Goal: Navigation & Orientation: Find specific page/section

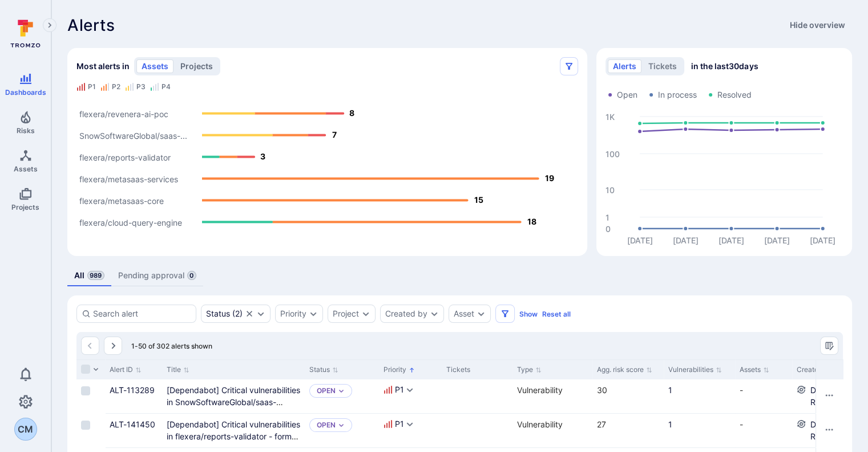
click at [190, 68] on button "projects" at bounding box center [196, 66] width 43 height 14
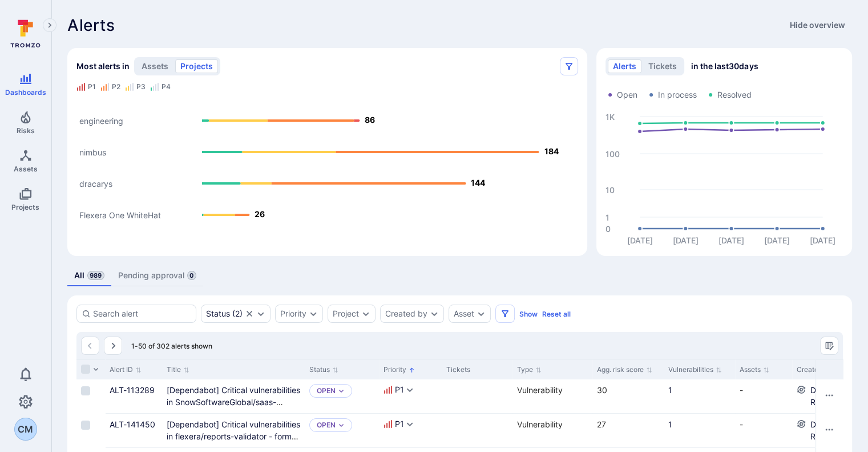
click at [95, 150] on text "nimbus" at bounding box center [92, 152] width 27 height 10
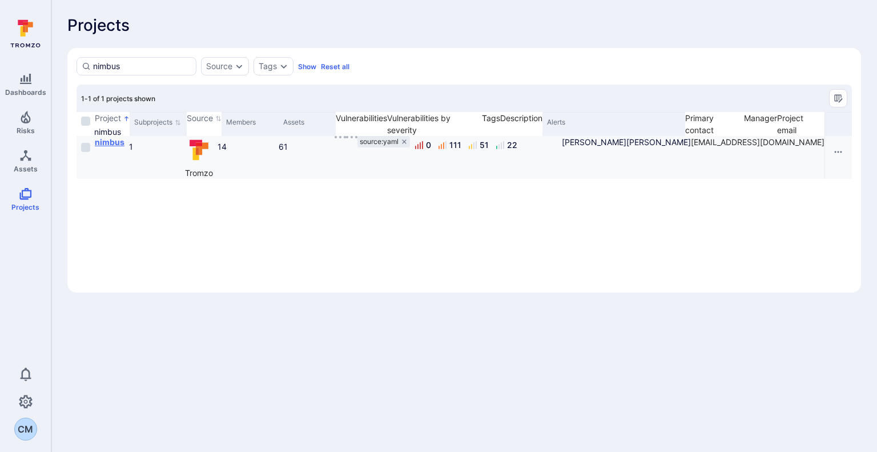
click at [119, 141] on b "nimbus" at bounding box center [110, 142] width 30 height 10
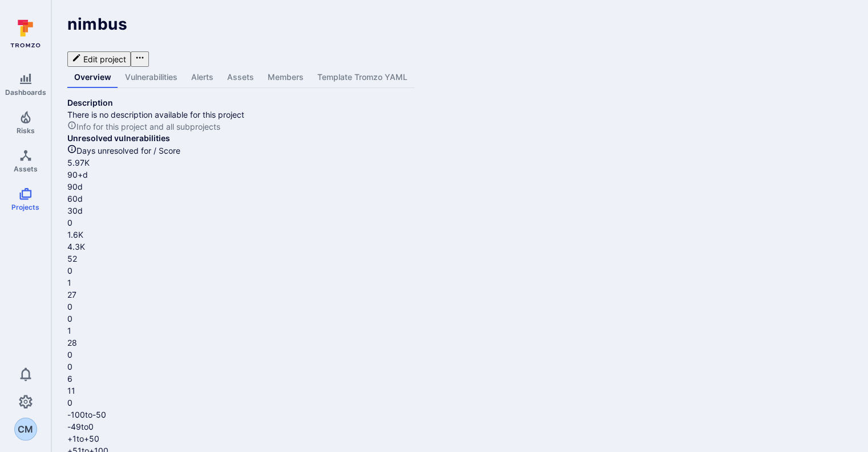
click at [160, 67] on link "Vulnerabilities" at bounding box center [151, 77] width 66 height 21
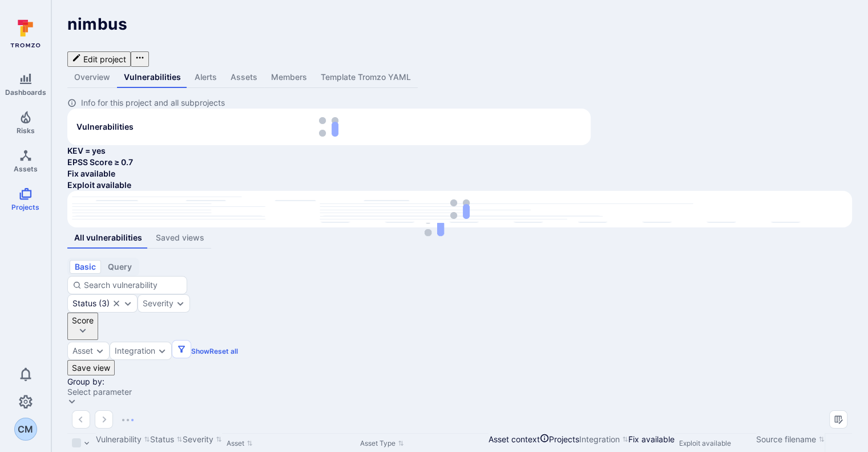
click at [86, 67] on link "Overview" at bounding box center [92, 77] width 50 height 21
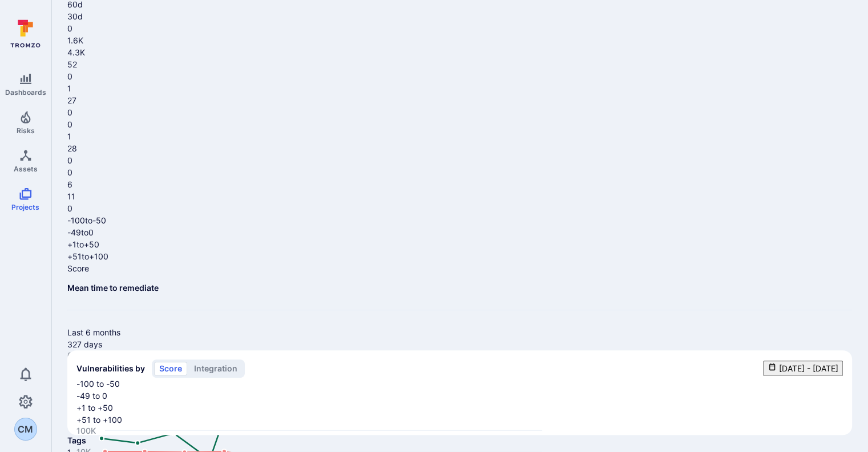
scroll to position [119, 0]
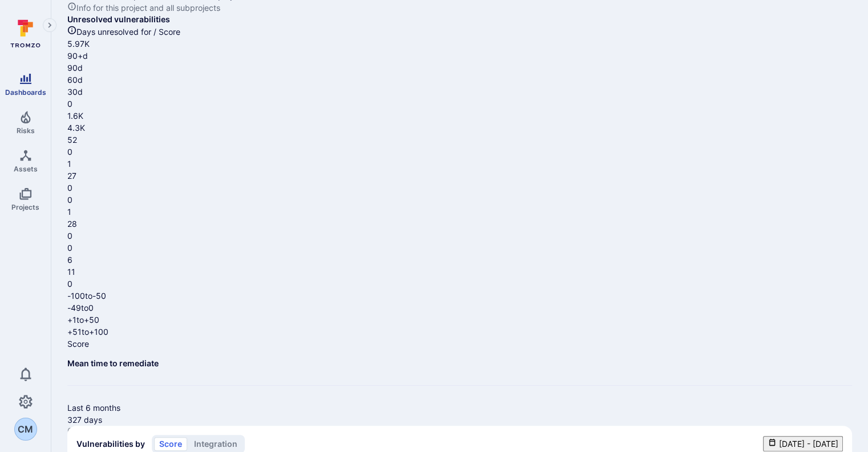
click at [23, 84] on icon "Dashboards" at bounding box center [26, 79] width 14 height 14
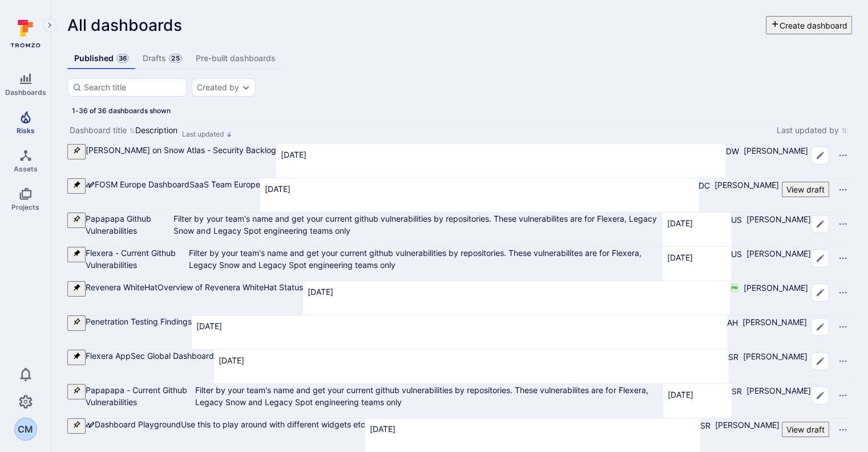
click at [29, 120] on icon "Risks" at bounding box center [26, 117] width 14 height 14
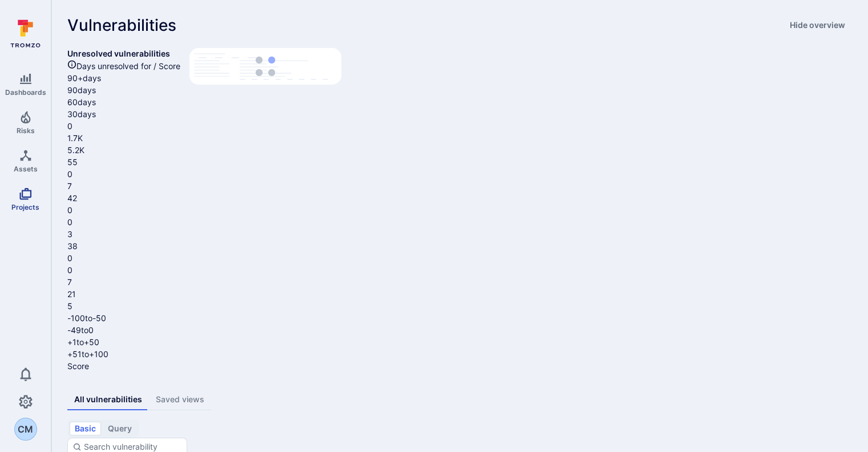
click at [18, 205] on span "Projects" at bounding box center [25, 207] width 28 height 9
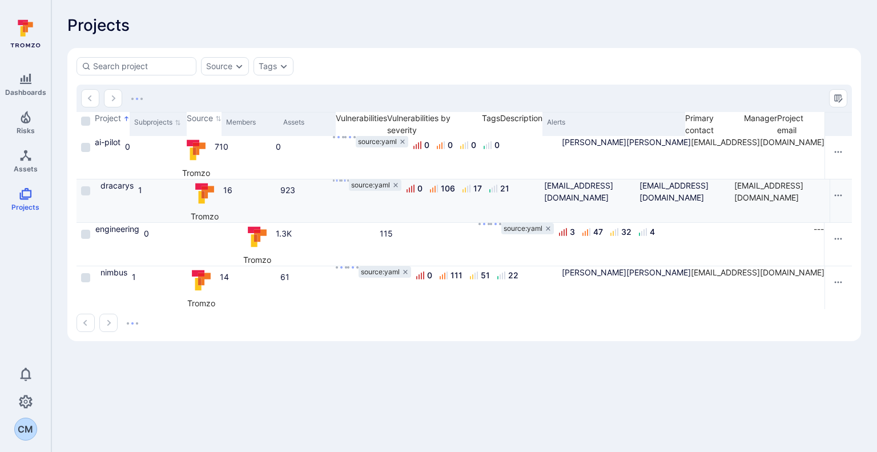
click at [103, 192] on icon "Cell for Project" at bounding box center [99, 194] width 6 height 4
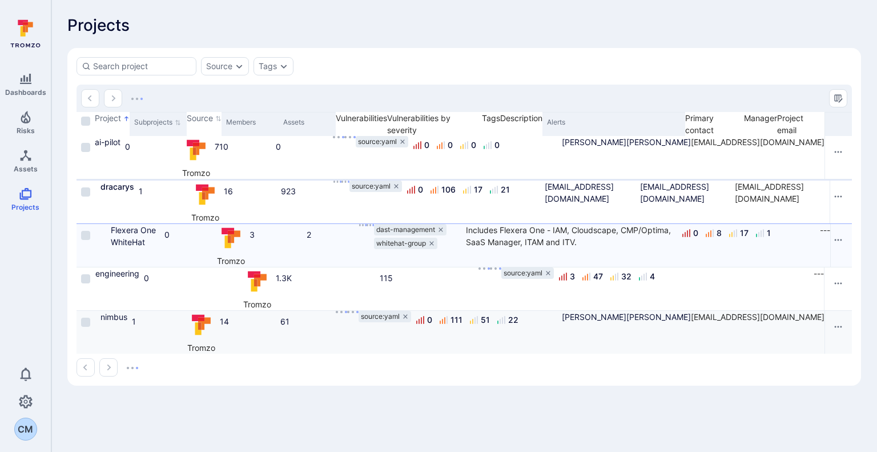
click at [95, 321] on icon "Cell for Project" at bounding box center [95, 321] width 0 height 0
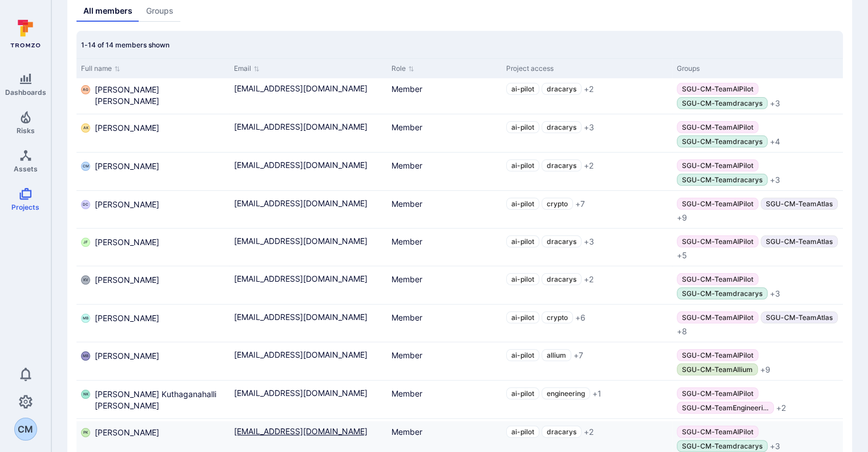
scroll to position [10, 0]
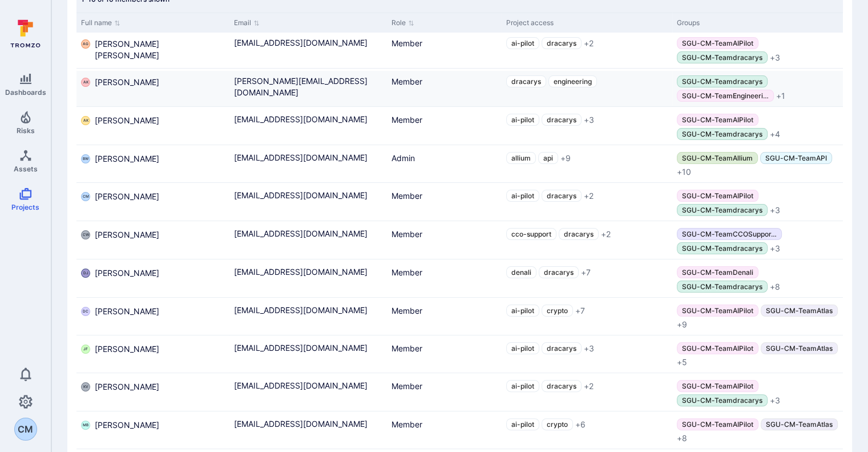
scroll to position [144, 0]
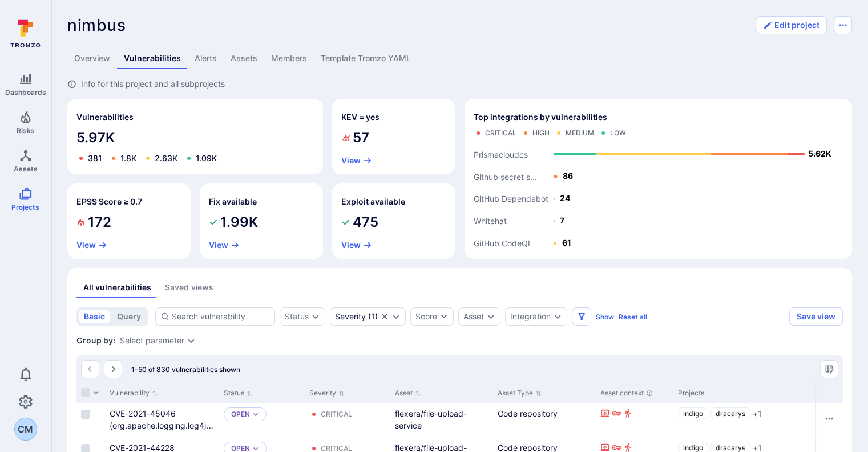
click at [281, 54] on link "Members" at bounding box center [289, 58] width 50 height 21
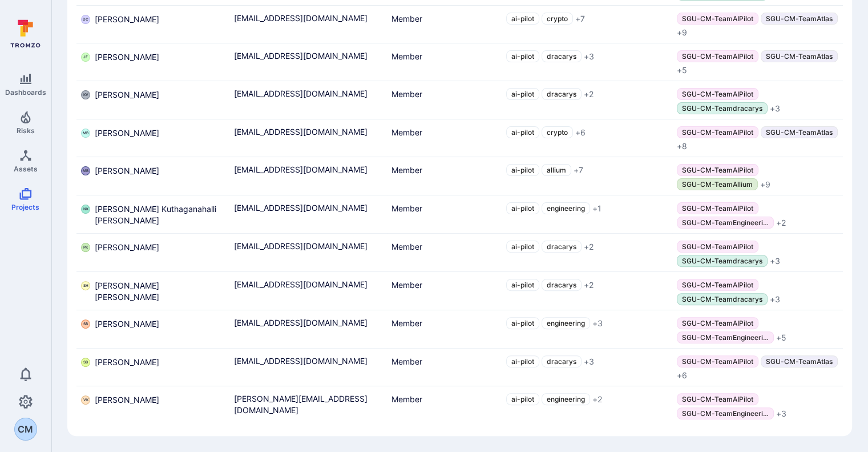
scroll to position [295, 0]
